Goal: Use online tool/utility

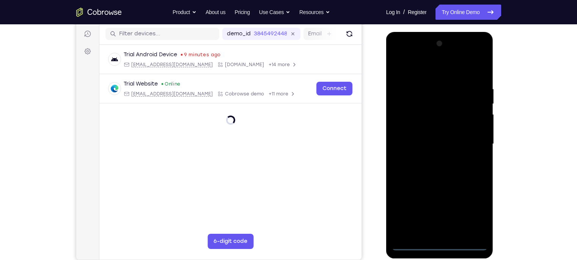
click at [439, 245] on div at bounding box center [440, 144] width 96 height 212
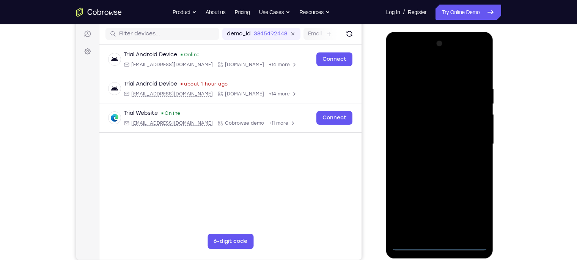
click at [477, 211] on div at bounding box center [440, 144] width 96 height 212
click at [412, 55] on div at bounding box center [440, 144] width 96 height 212
click at [470, 140] on div at bounding box center [440, 144] width 96 height 212
click at [434, 158] on div at bounding box center [440, 144] width 96 height 212
click at [438, 126] on div at bounding box center [440, 144] width 96 height 212
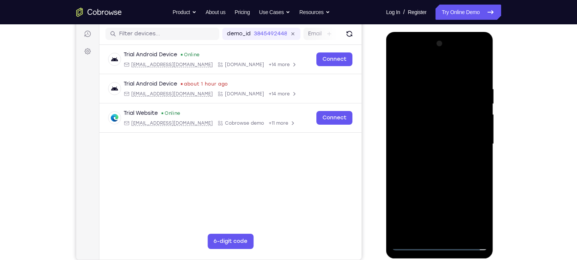
click at [448, 156] on div at bounding box center [440, 144] width 96 height 212
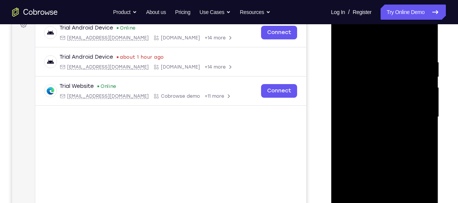
scroll to position [120, 0]
click at [387, 101] on div at bounding box center [385, 117] width 96 height 212
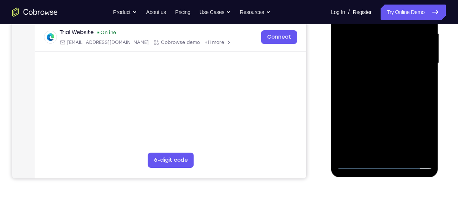
scroll to position [174, 0]
click at [406, 151] on div at bounding box center [385, 64] width 96 height 212
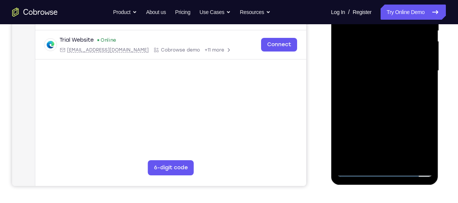
scroll to position [162, 0]
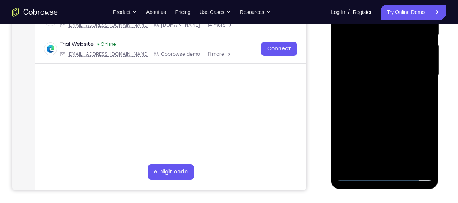
click at [385, 117] on div at bounding box center [385, 75] width 96 height 212
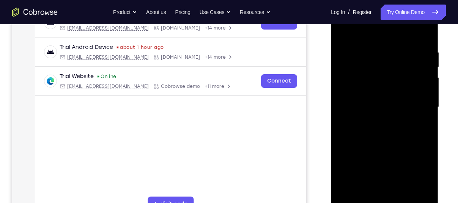
scroll to position [124, 0]
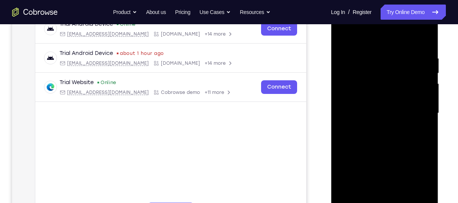
click at [345, 35] on div at bounding box center [385, 113] width 96 height 212
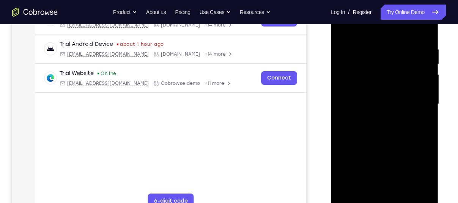
click at [401, 193] on div at bounding box center [385, 104] width 96 height 212
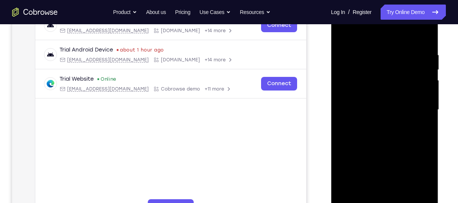
scroll to position [127, 0]
click at [344, 31] on div at bounding box center [385, 110] width 96 height 212
click at [374, 54] on div at bounding box center [385, 110] width 96 height 212
click at [418, 118] on div at bounding box center [385, 110] width 96 height 212
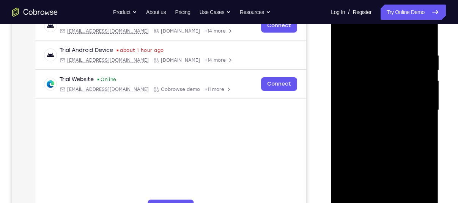
click at [422, 39] on div at bounding box center [385, 110] width 96 height 212
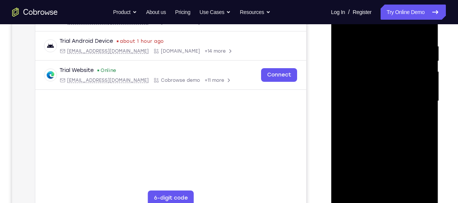
drag, startPoint x: 389, startPoint y: 142, endPoint x: 406, endPoint y: 76, distance: 68.3
click at [406, 76] on div at bounding box center [385, 101] width 96 height 212
drag, startPoint x: 401, startPoint y: 149, endPoint x: 412, endPoint y: 68, distance: 81.3
click at [412, 68] on div at bounding box center [385, 101] width 96 height 212
drag, startPoint x: 393, startPoint y: 151, endPoint x: 423, endPoint y: 61, distance: 95.1
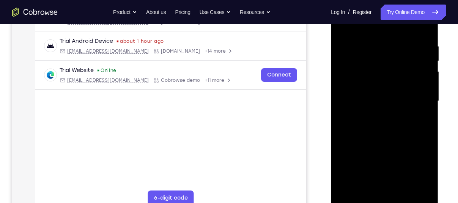
click at [423, 61] on div at bounding box center [385, 101] width 96 height 212
drag, startPoint x: 402, startPoint y: 144, endPoint x: 407, endPoint y: 93, distance: 51.1
click at [407, 93] on div at bounding box center [385, 101] width 96 height 212
click at [343, 135] on div at bounding box center [385, 101] width 96 height 212
drag, startPoint x: 396, startPoint y: 144, endPoint x: 413, endPoint y: 33, distance: 112.4
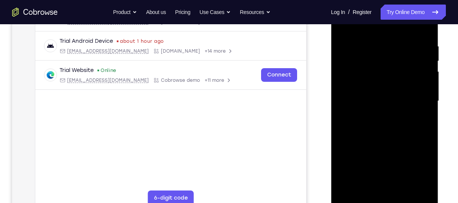
click at [413, 33] on div at bounding box center [385, 101] width 96 height 212
drag, startPoint x: 396, startPoint y: 131, endPoint x: 424, endPoint y: 30, distance: 104.1
click at [424, 30] on div at bounding box center [385, 101] width 96 height 212
drag, startPoint x: 405, startPoint y: 131, endPoint x: 415, endPoint y: 83, distance: 48.1
click at [415, 83] on div at bounding box center [385, 101] width 96 height 212
